Goal: Task Accomplishment & Management: Use online tool/utility

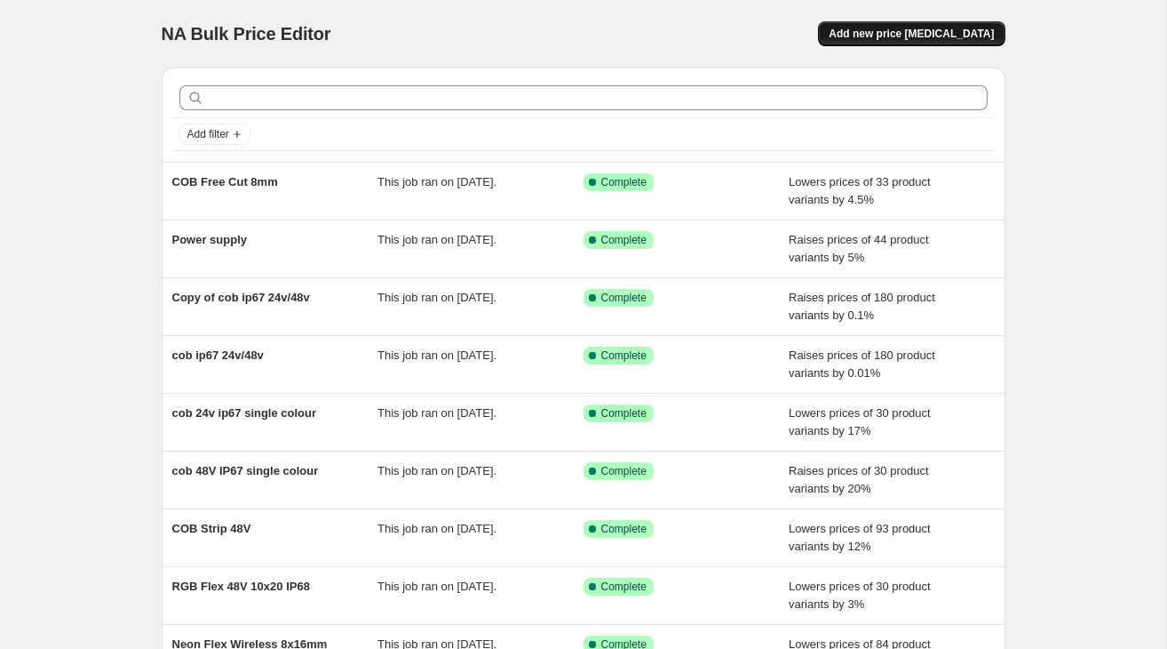
click at [950, 24] on button "Add new price [MEDICAL_DATA]" at bounding box center [911, 33] width 187 height 25
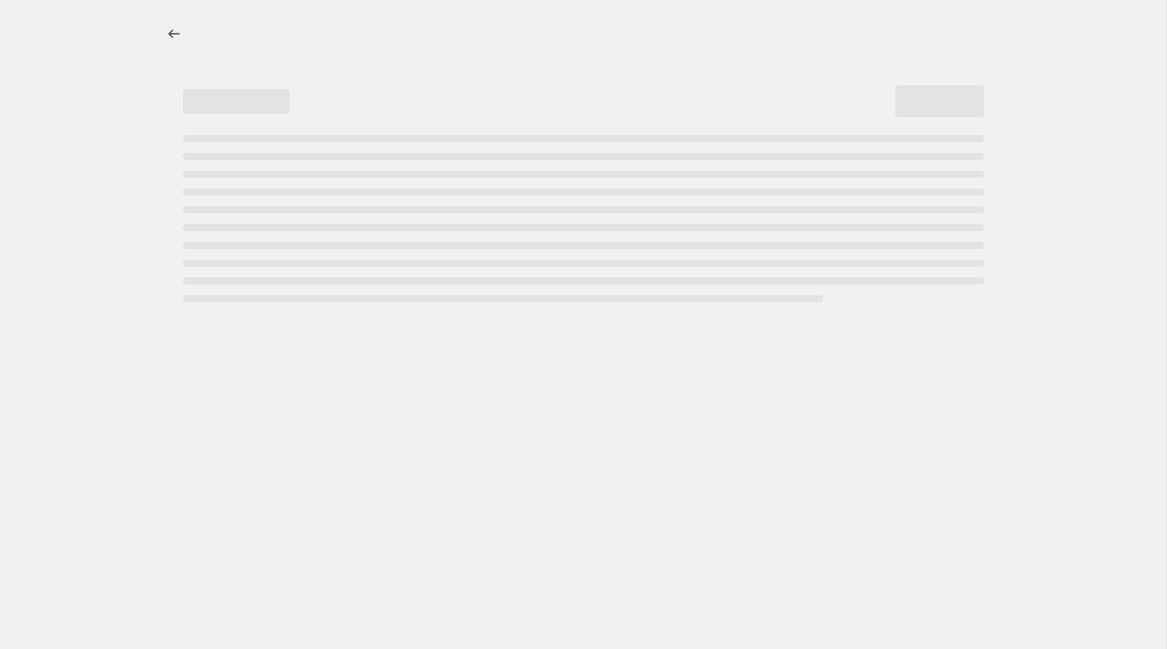
select select "percentage"
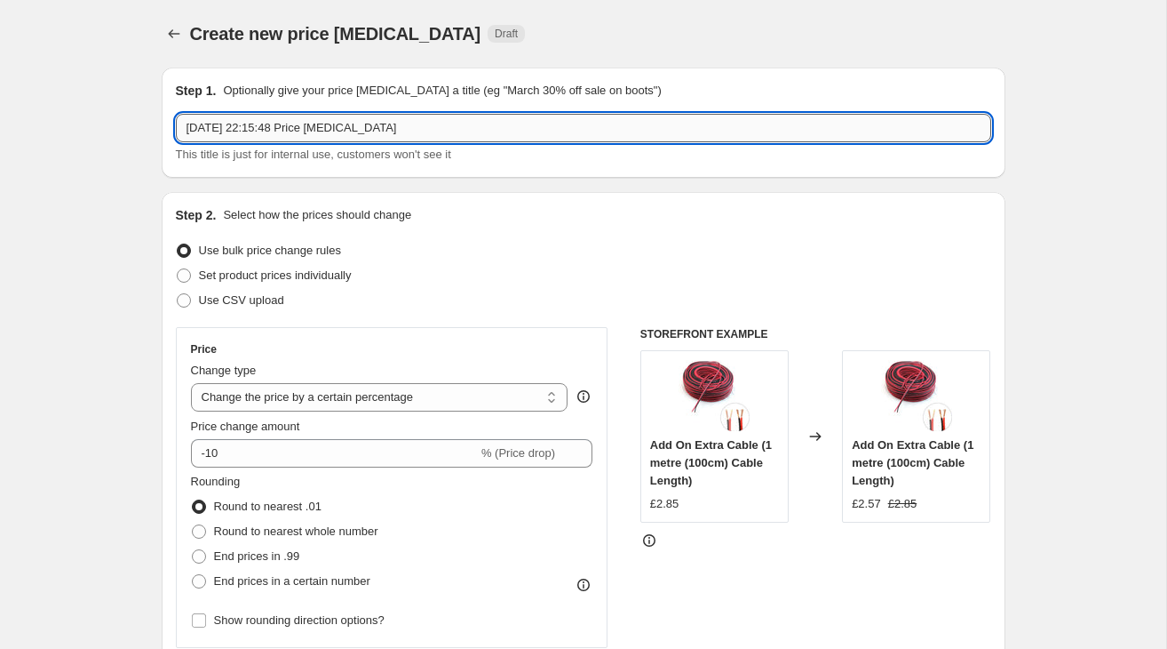
click at [453, 130] on input "[DATE] 22:15:48 Price [MEDICAL_DATA]" at bounding box center [584, 128] width 816 height 28
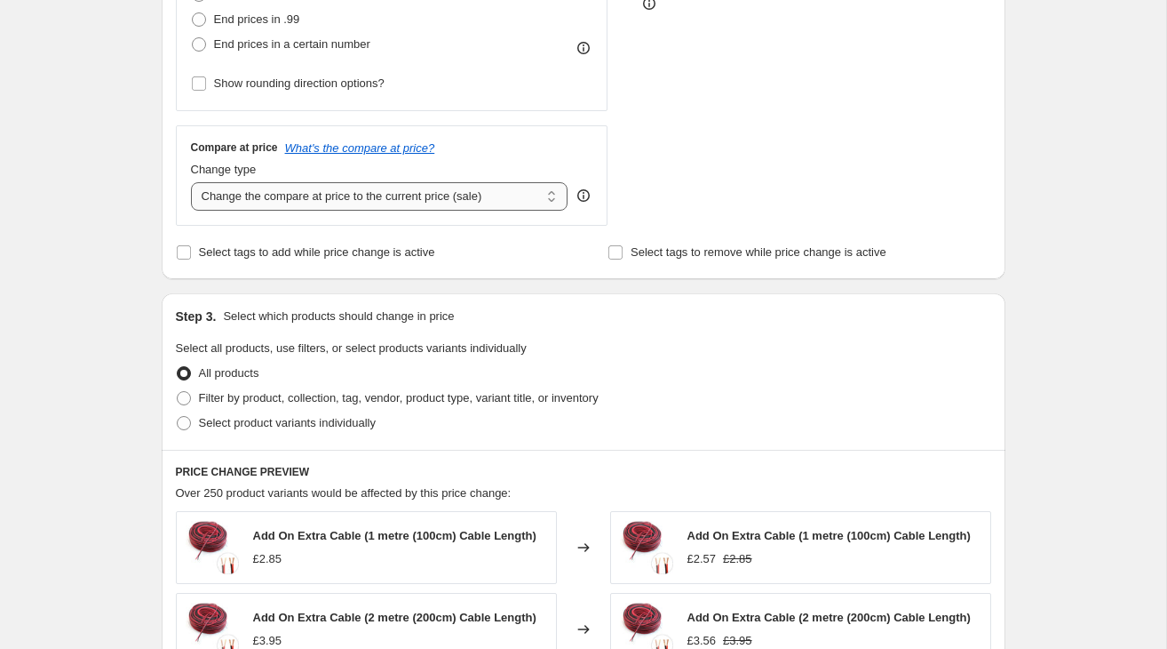
scroll to position [542, 0]
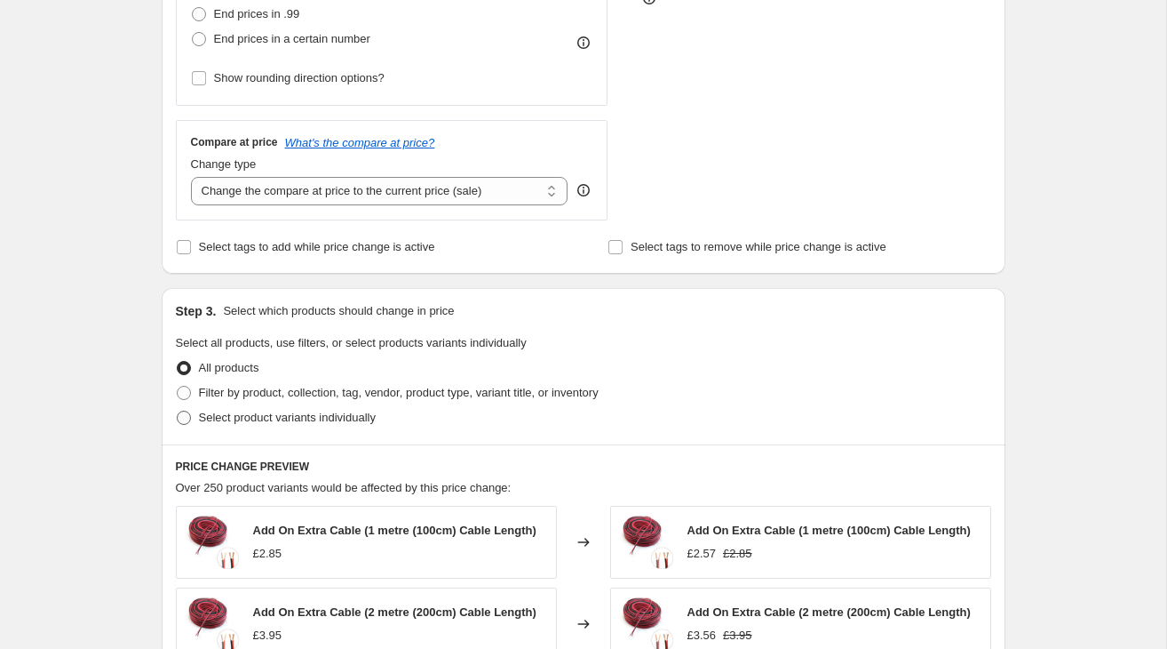
type input "RGB Flex 10x20mm IP67 48V"
click at [316, 418] on span "Select product variants individually" at bounding box center [287, 416] width 177 height 13
click at [178, 411] on input "Select product variants individually" at bounding box center [177, 410] width 1 height 1
radio input "true"
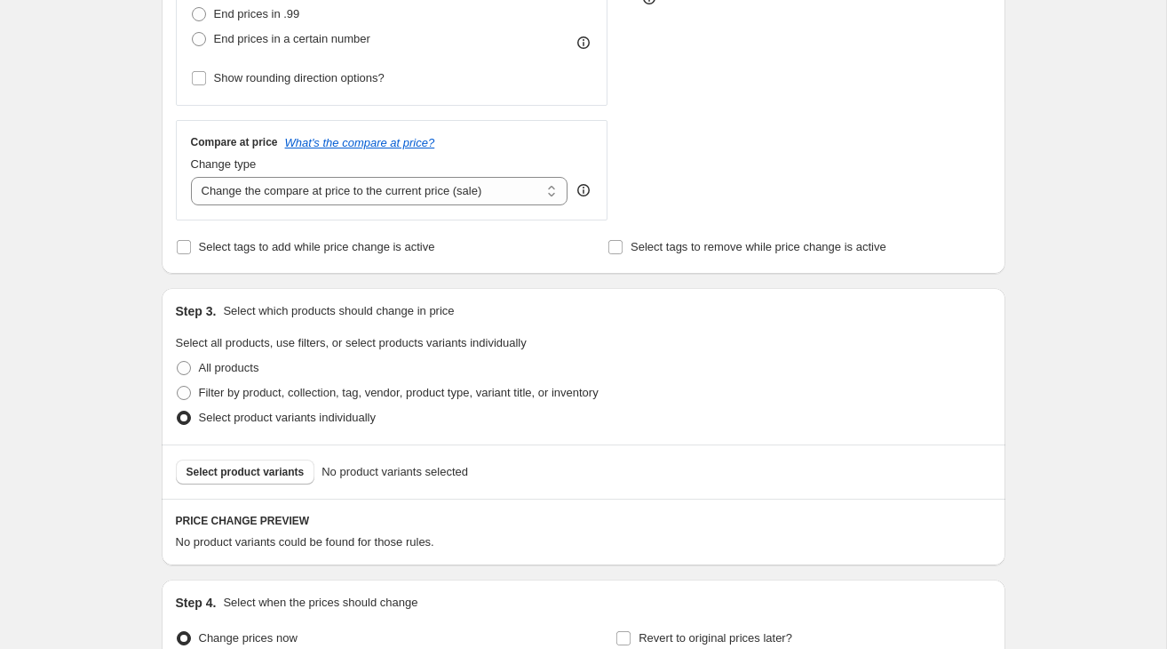
click at [280, 486] on div "Select product variants No product variants selected" at bounding box center [584, 471] width 844 height 54
click at [275, 477] on span "Select product variants" at bounding box center [246, 472] width 118 height 14
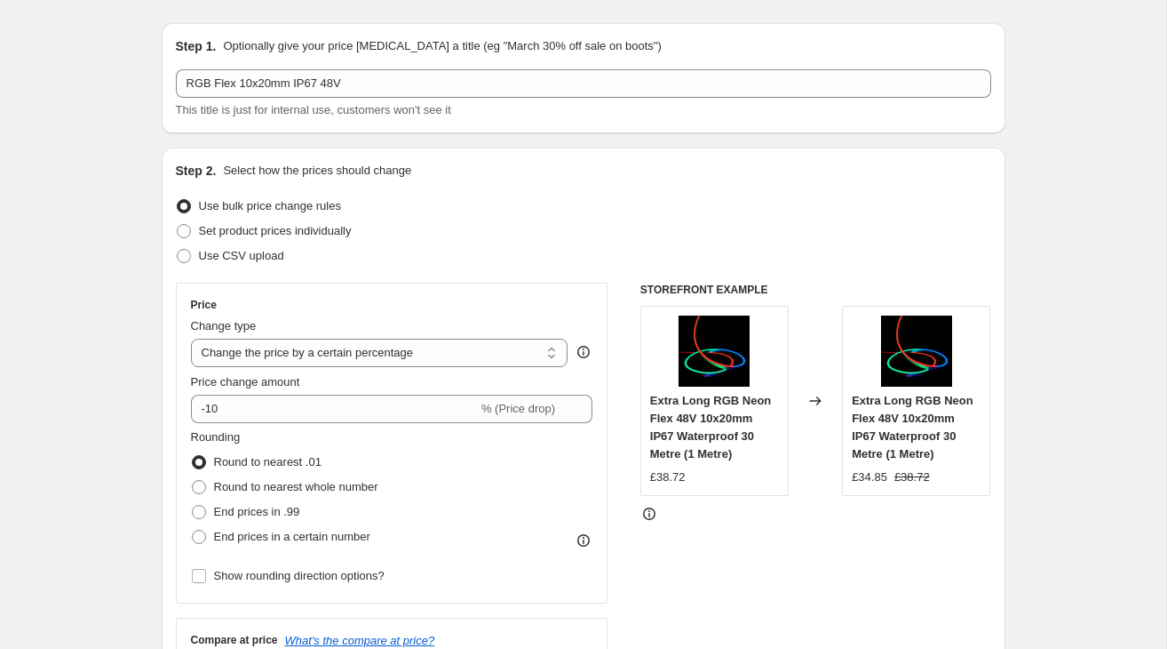
scroll to position [0, 0]
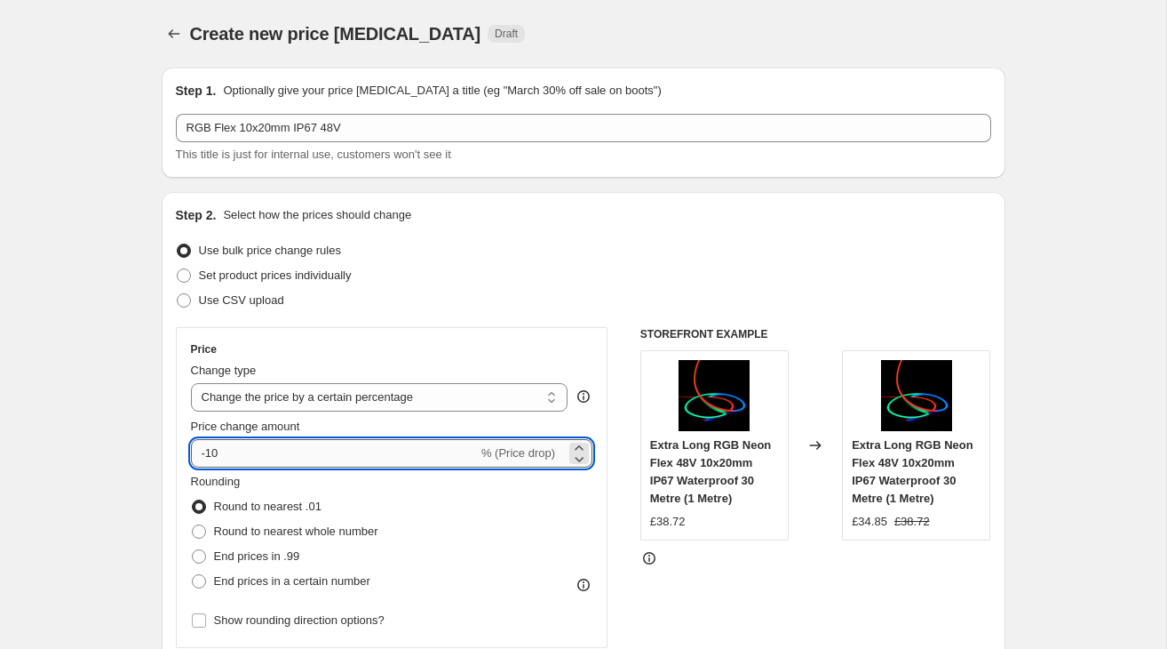
click at [316, 450] on input "-10" at bounding box center [334, 453] width 287 height 28
click at [261, 450] on input "-13" at bounding box center [334, 453] width 287 height 28
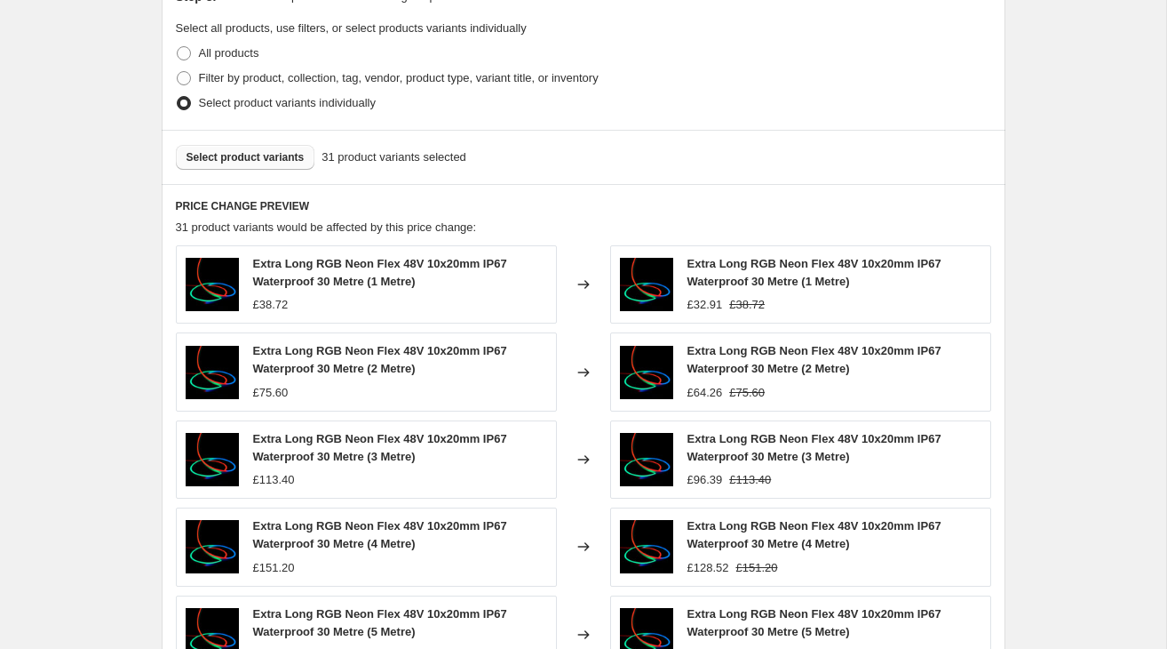
scroll to position [1210, 0]
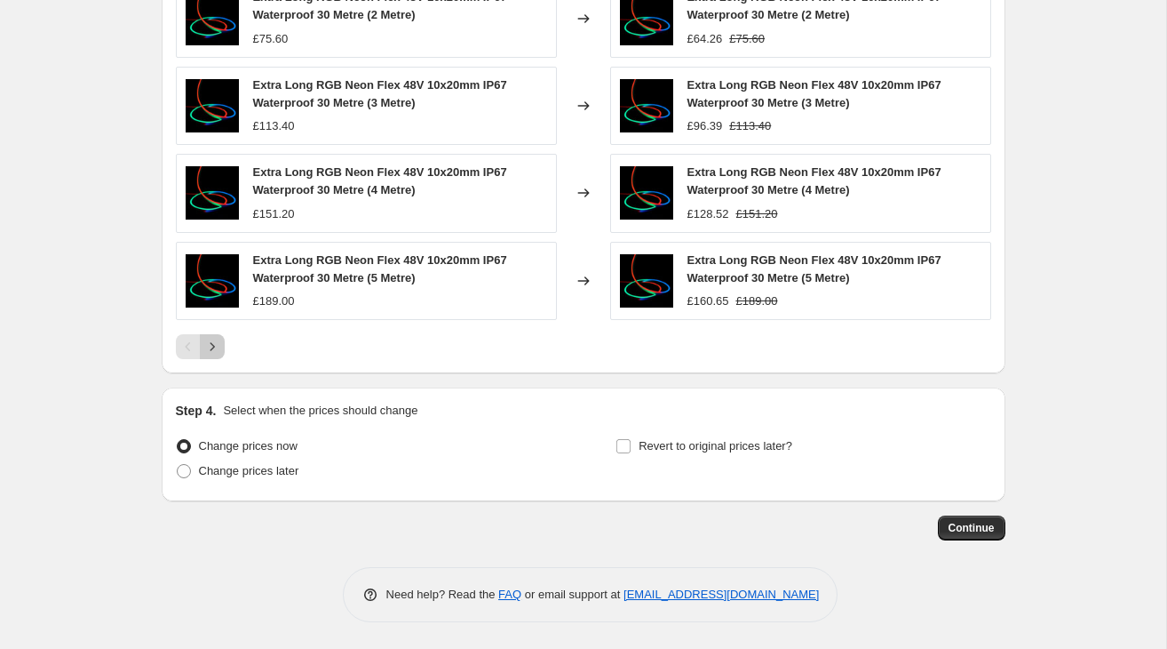
click at [217, 344] on icon "Next" at bounding box center [212, 347] width 18 height 18
click at [215, 349] on icon "Next" at bounding box center [212, 347] width 18 height 18
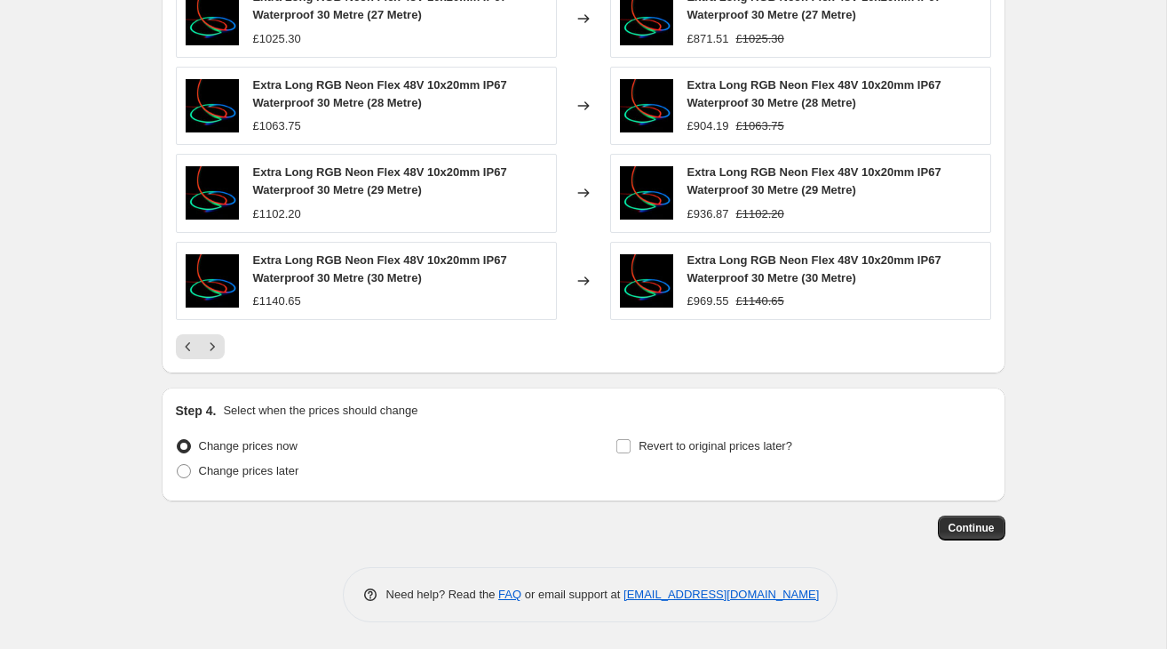
scroll to position [0, 0]
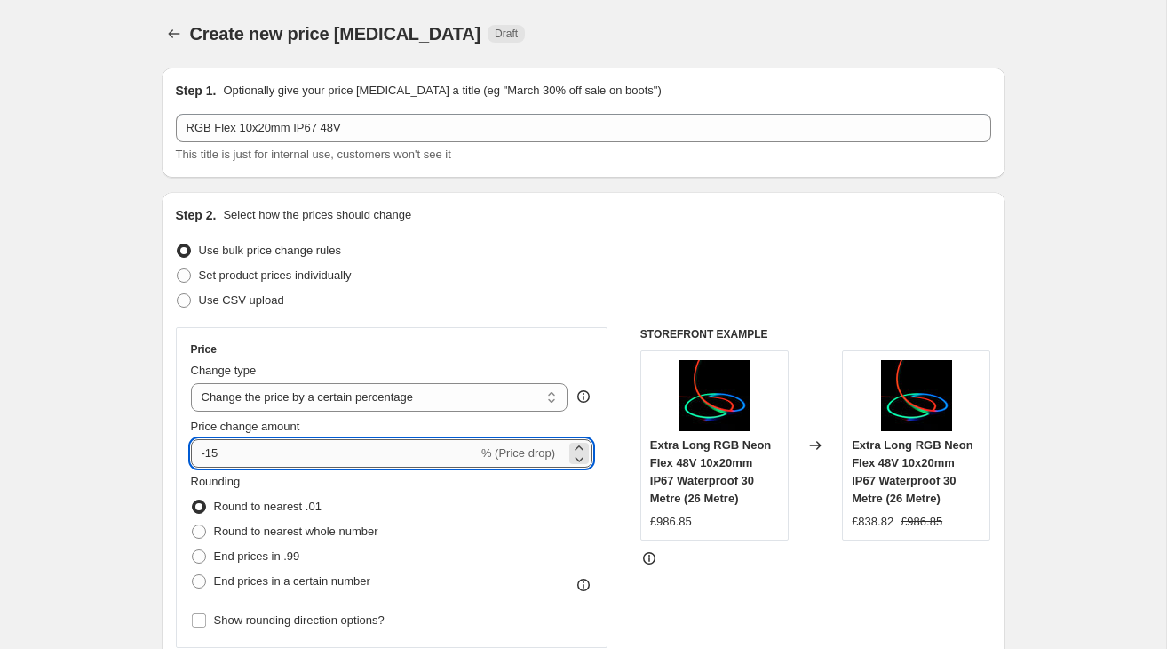
click at [223, 448] on input "-15" at bounding box center [334, 453] width 287 height 28
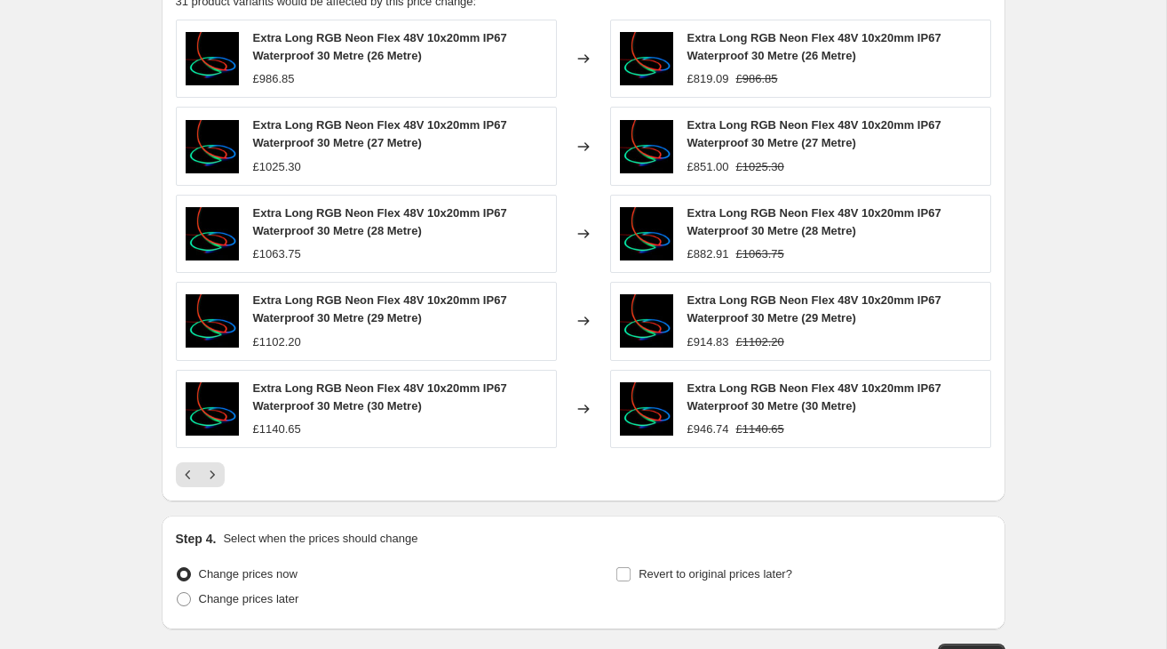
scroll to position [1210, 0]
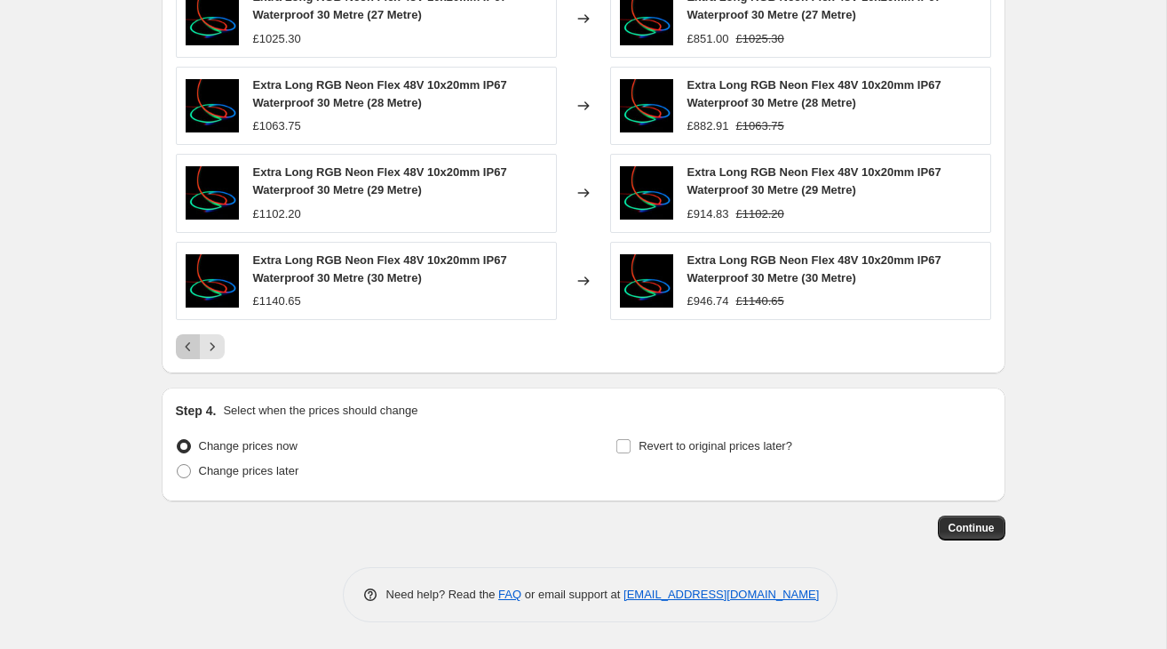
click at [177, 345] on button "Previous" at bounding box center [188, 346] width 25 height 25
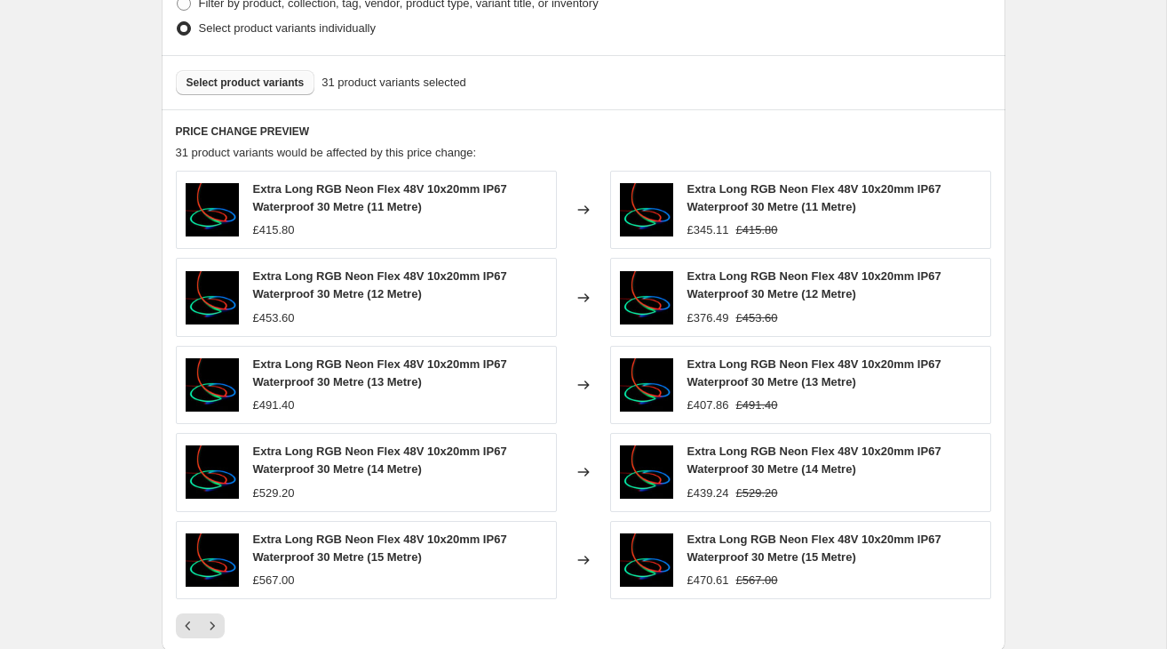
scroll to position [944, 0]
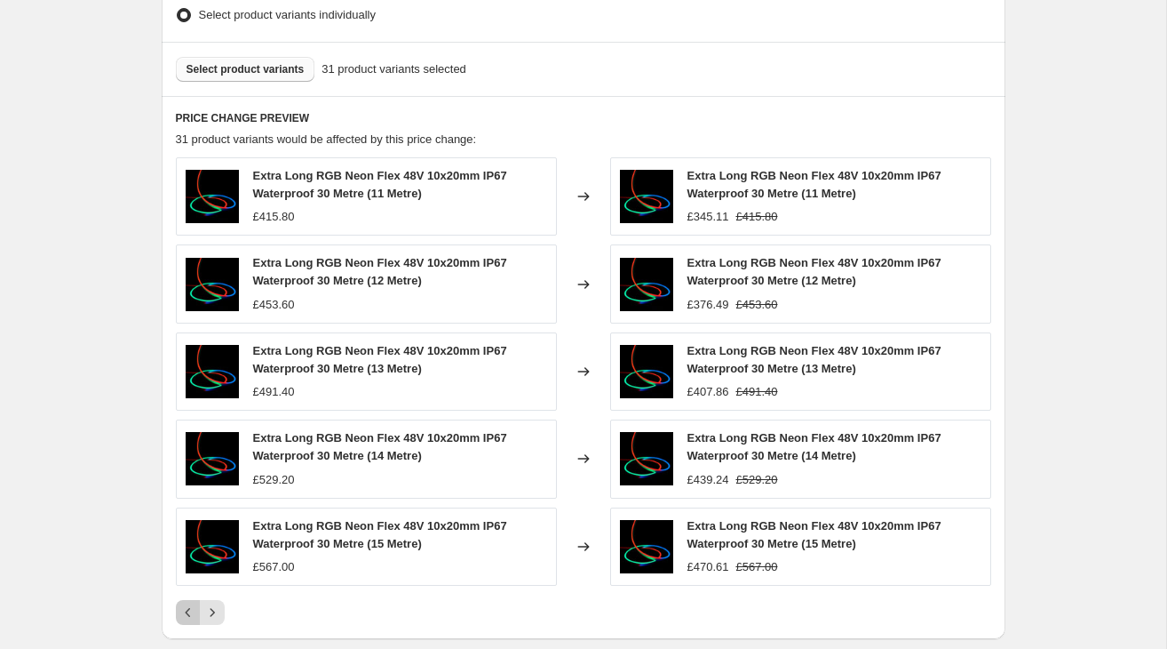
click at [194, 602] on button "Previous" at bounding box center [188, 612] width 25 height 25
click at [194, 602] on div "Pagination" at bounding box center [188, 612] width 25 height 25
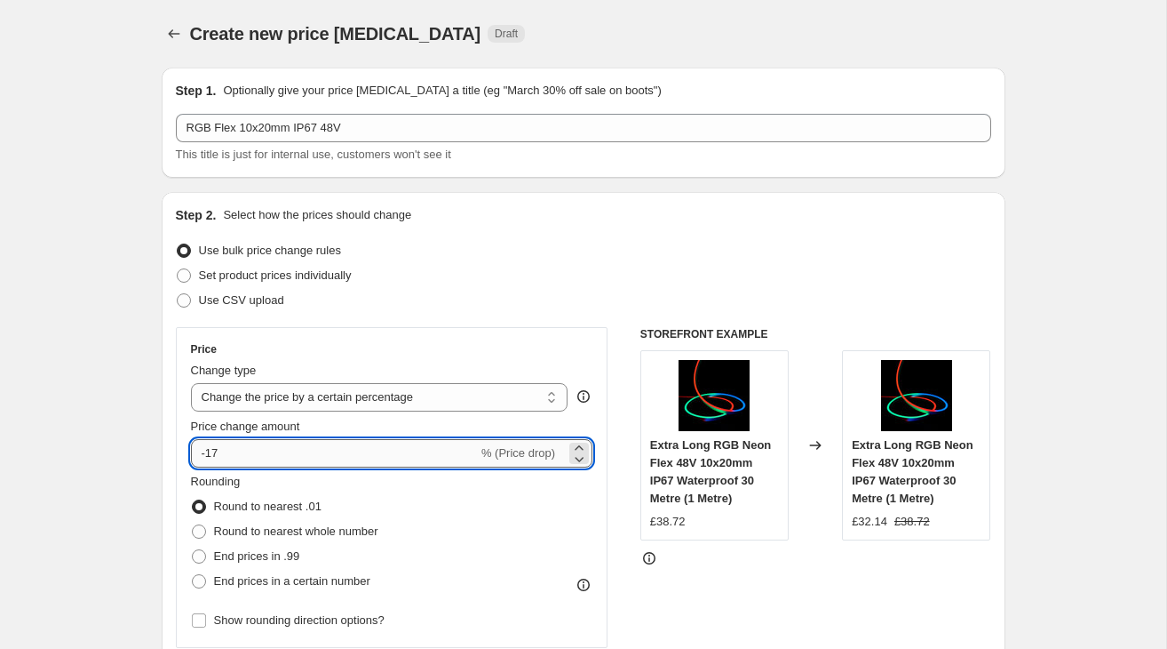
click at [229, 446] on input "-17" at bounding box center [334, 453] width 287 height 28
click at [233, 449] on input "-19" at bounding box center [334, 453] width 287 height 28
click at [276, 458] on input "-18" at bounding box center [334, 453] width 287 height 28
click at [391, 449] on input "-15" at bounding box center [334, 453] width 287 height 28
click at [224, 450] on input "-13" at bounding box center [334, 453] width 287 height 28
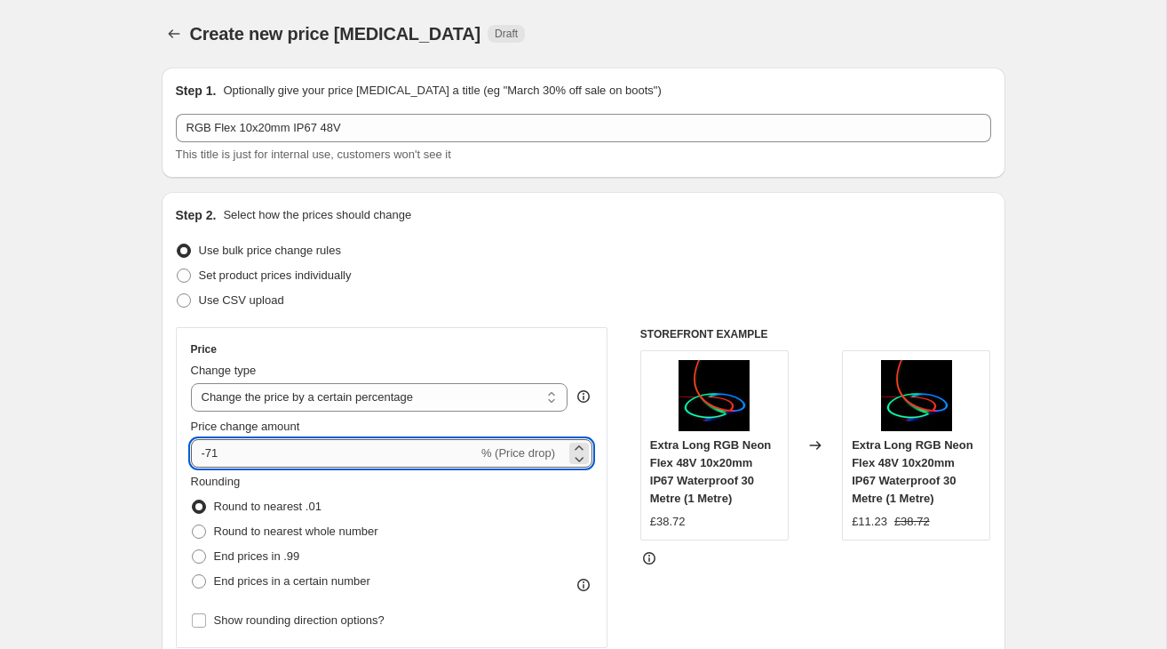
click at [282, 456] on input "-71" at bounding box center [334, 453] width 287 height 28
type input "-7"
click at [282, 456] on input "-17" at bounding box center [334, 453] width 287 height 28
type input "-18"
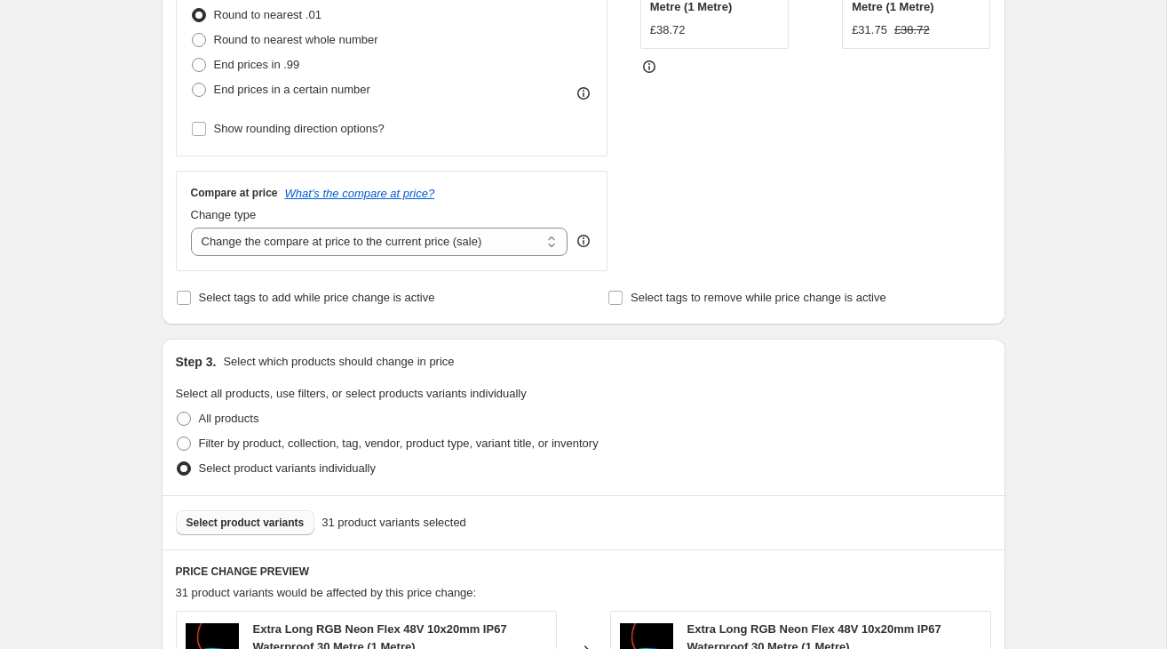
scroll to position [480, 0]
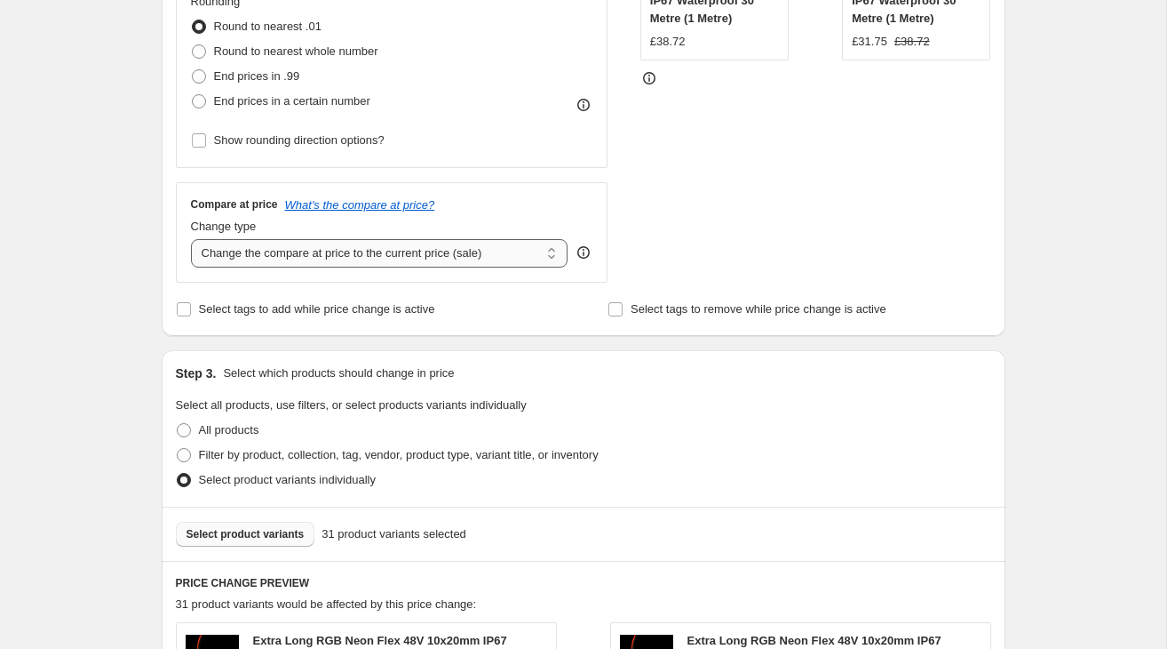
click at [434, 261] on select "Change the compare at price to the current price (sale) Change the compare at p…" at bounding box center [380, 253] width 378 height 28
select select "remove"
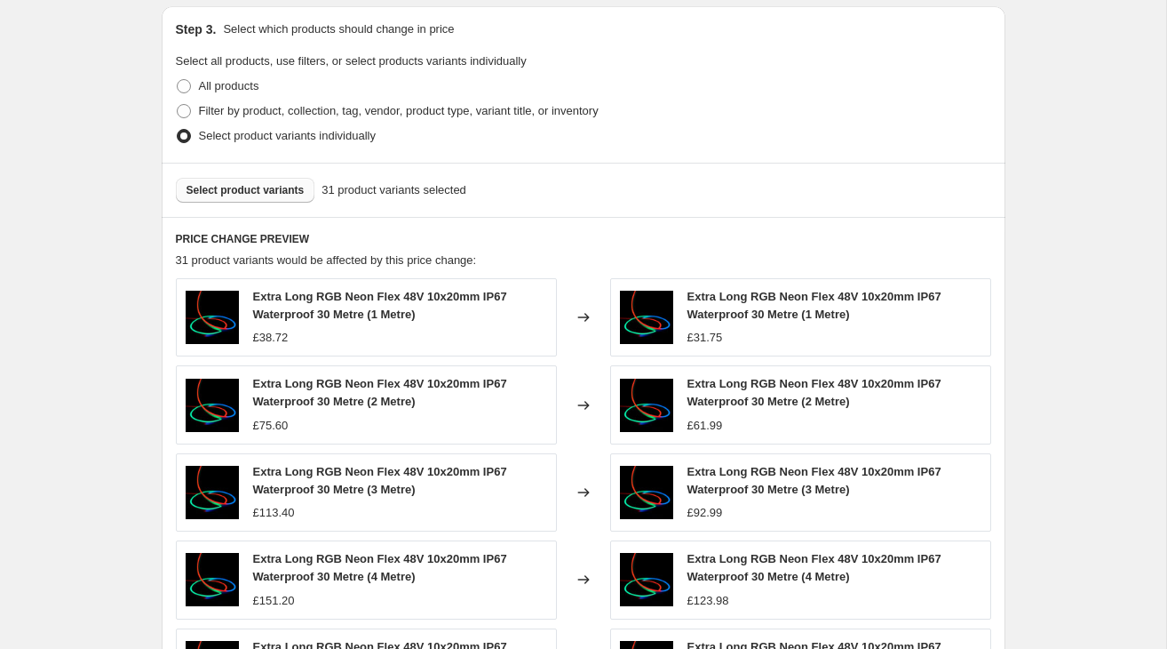
scroll to position [1210, 0]
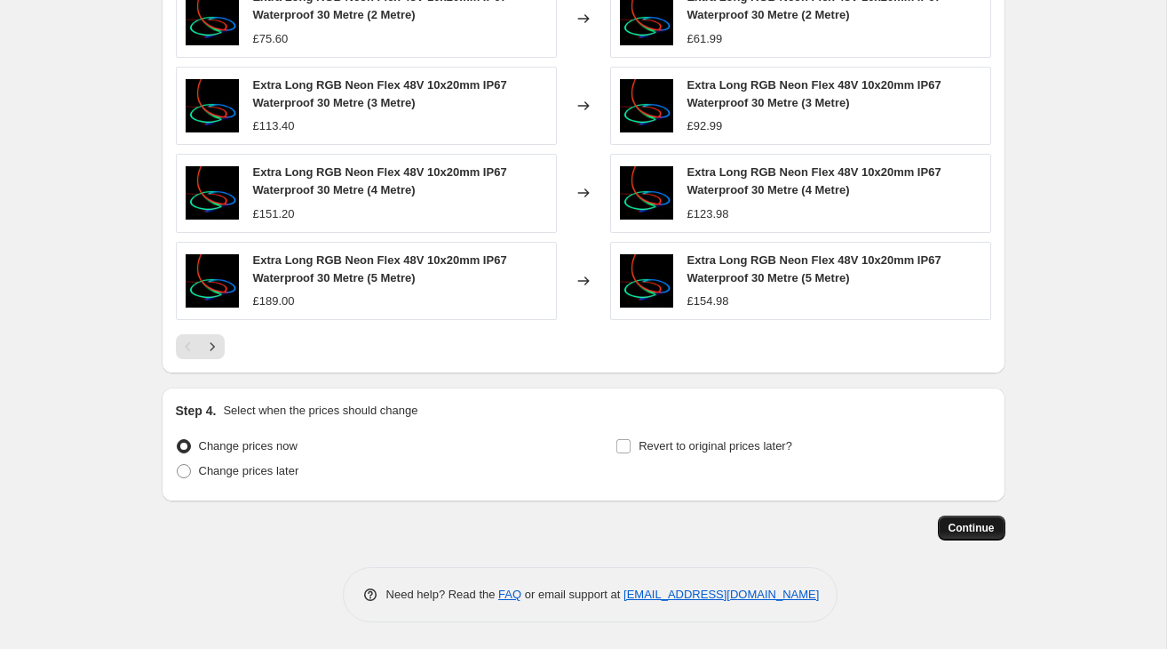
click at [959, 525] on span "Continue" at bounding box center [972, 528] width 46 height 14
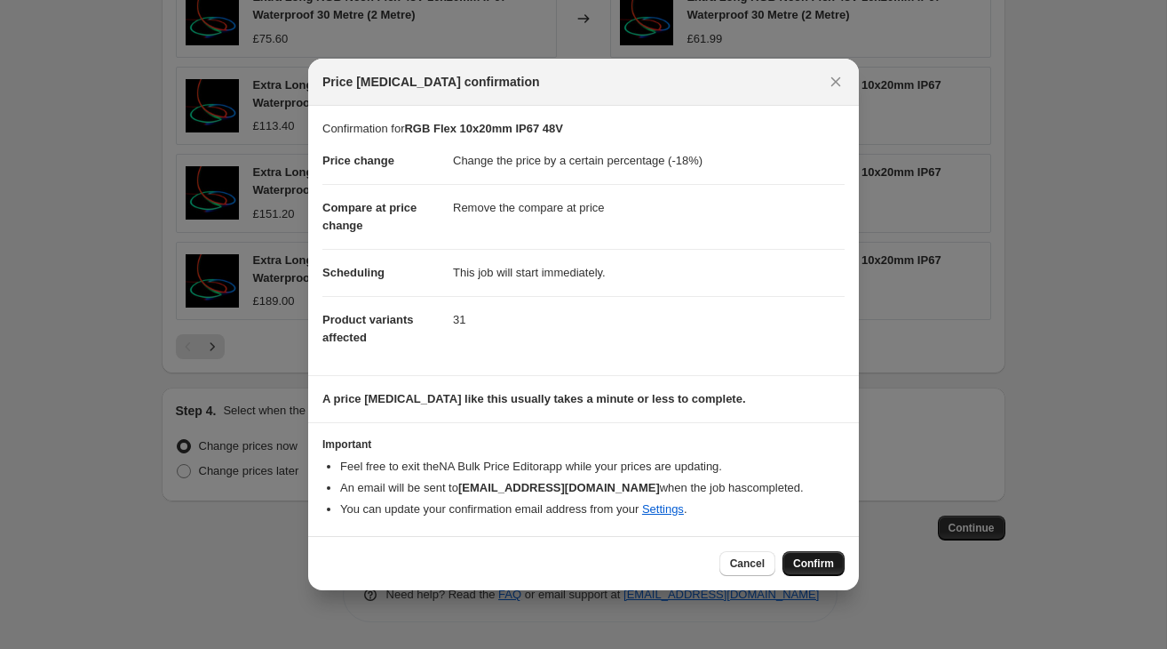
click at [820, 561] on span "Confirm" at bounding box center [813, 563] width 41 height 14
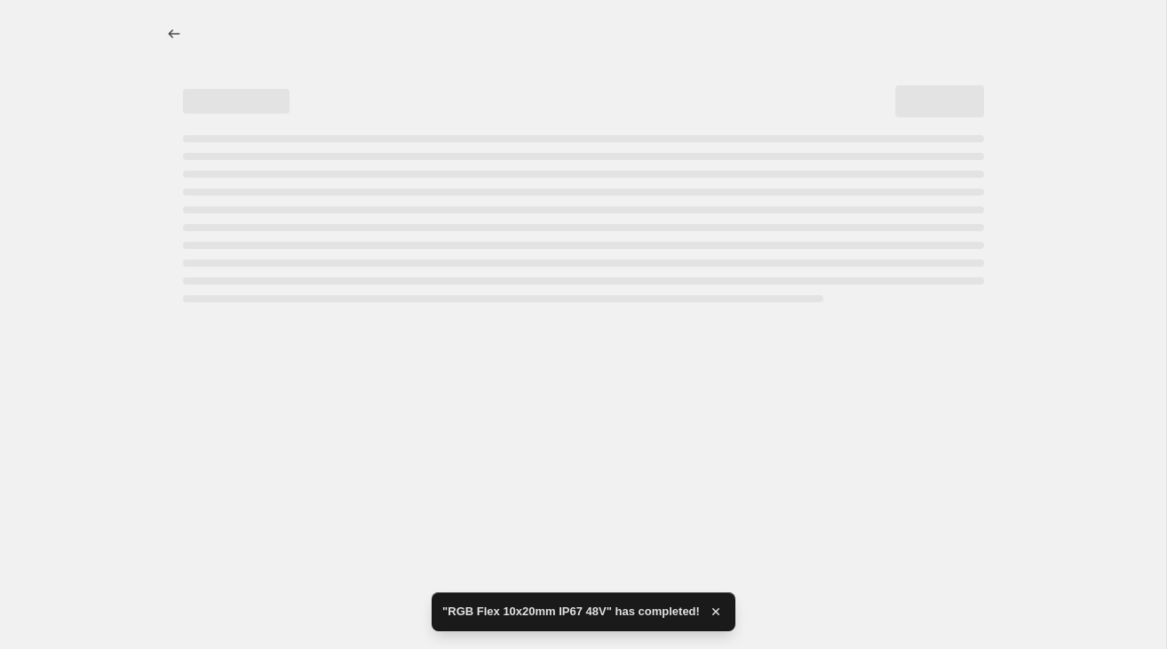
select select "percentage"
select select "remove"
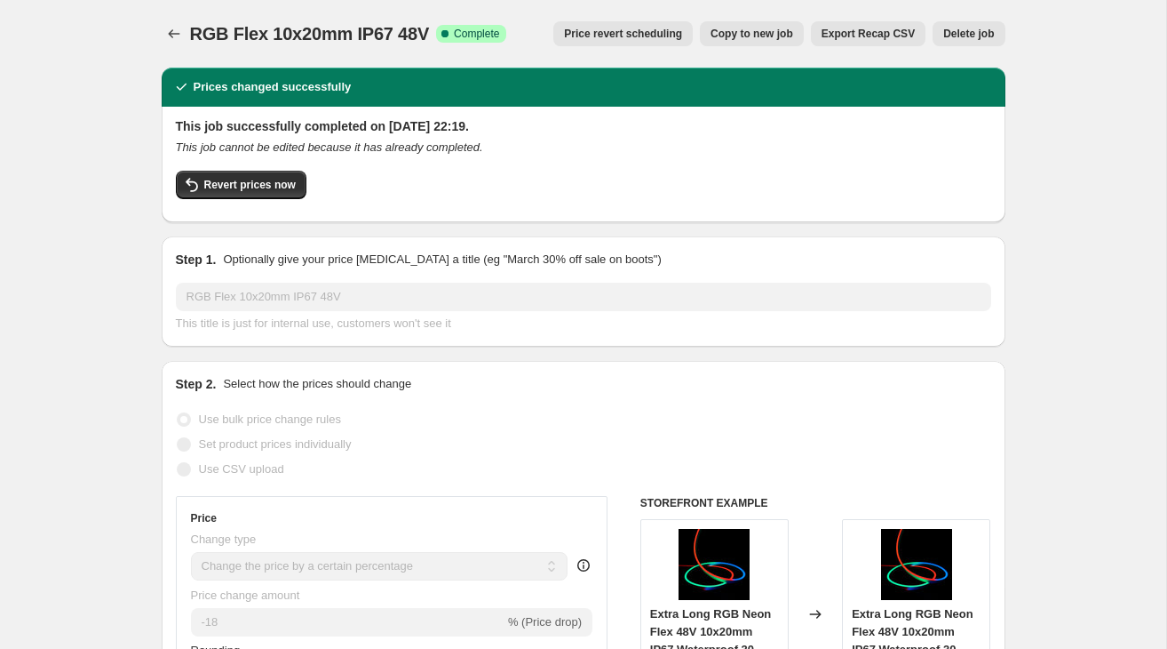
click at [725, 627] on span "Extra Long RGB Neon Flex 48V 10x20mm IP67 Waterproof 30 Metre (1 Metre)" at bounding box center [711, 640] width 122 height 67
